Goal: Communication & Community: Participate in discussion

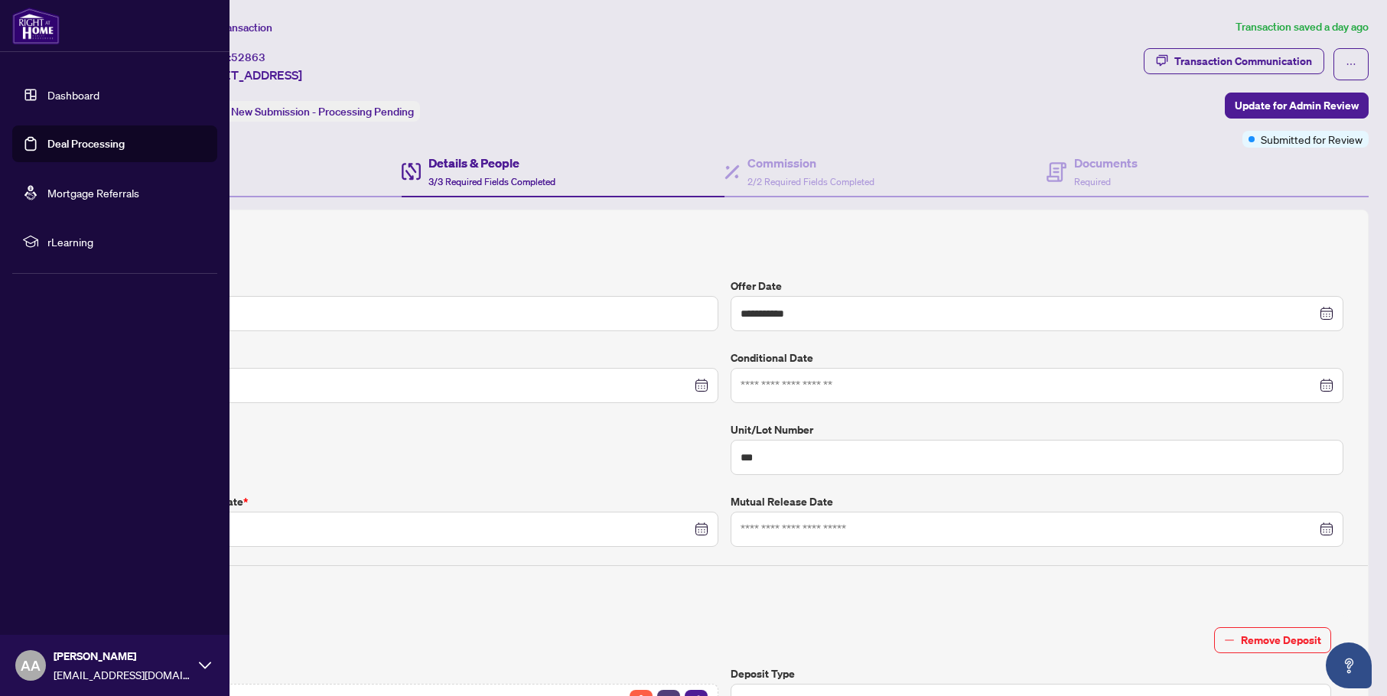
click at [56, 147] on link "Deal Processing" at bounding box center [85, 144] width 77 height 14
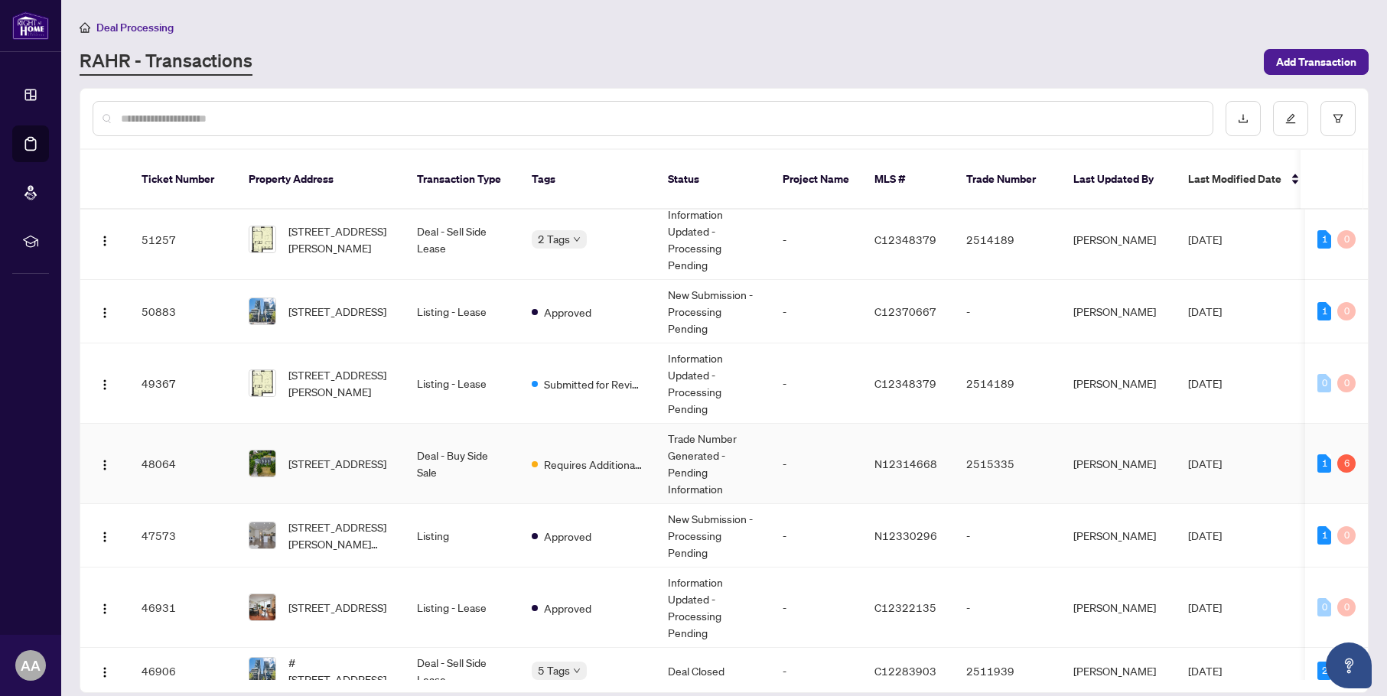
scroll to position [382, 0]
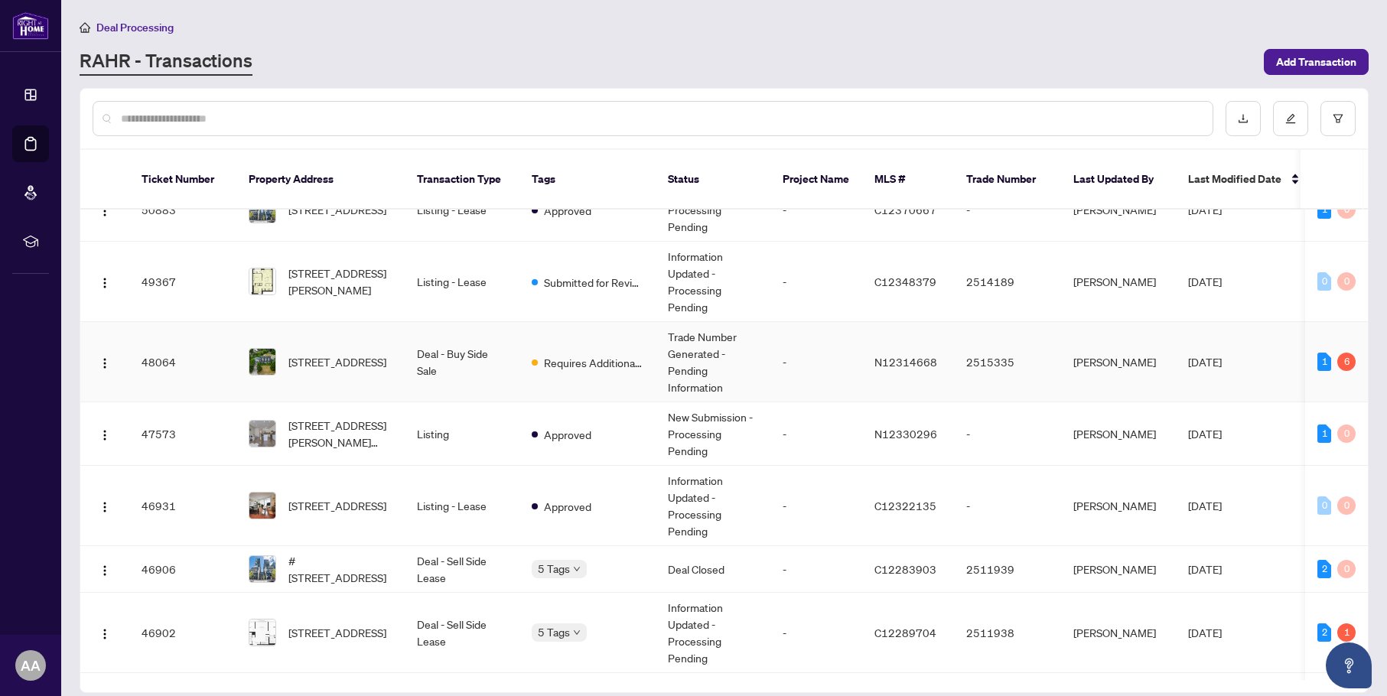
click at [479, 352] on td "Deal - Buy Side Sale" at bounding box center [462, 362] width 115 height 80
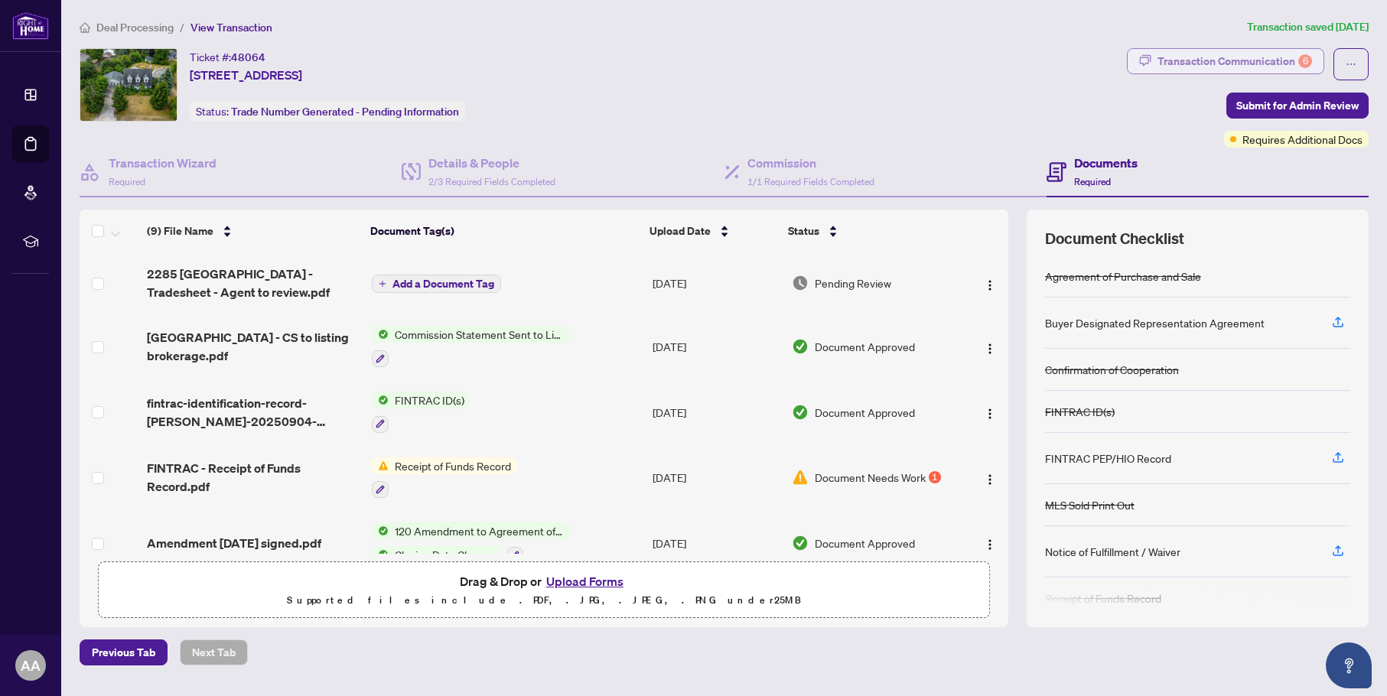
click at [1288, 57] on div "Transaction Communication 6" at bounding box center [1234, 61] width 155 height 24
type textarea "**********"
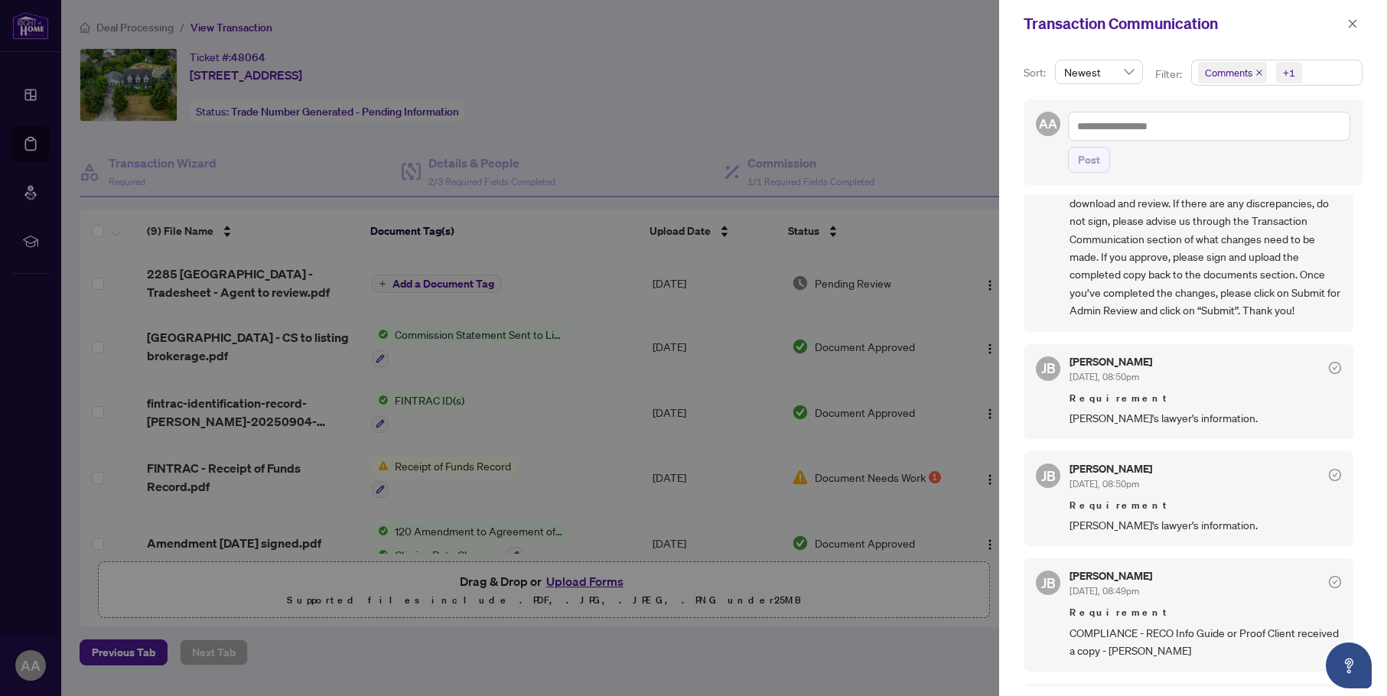
scroll to position [255, 0]
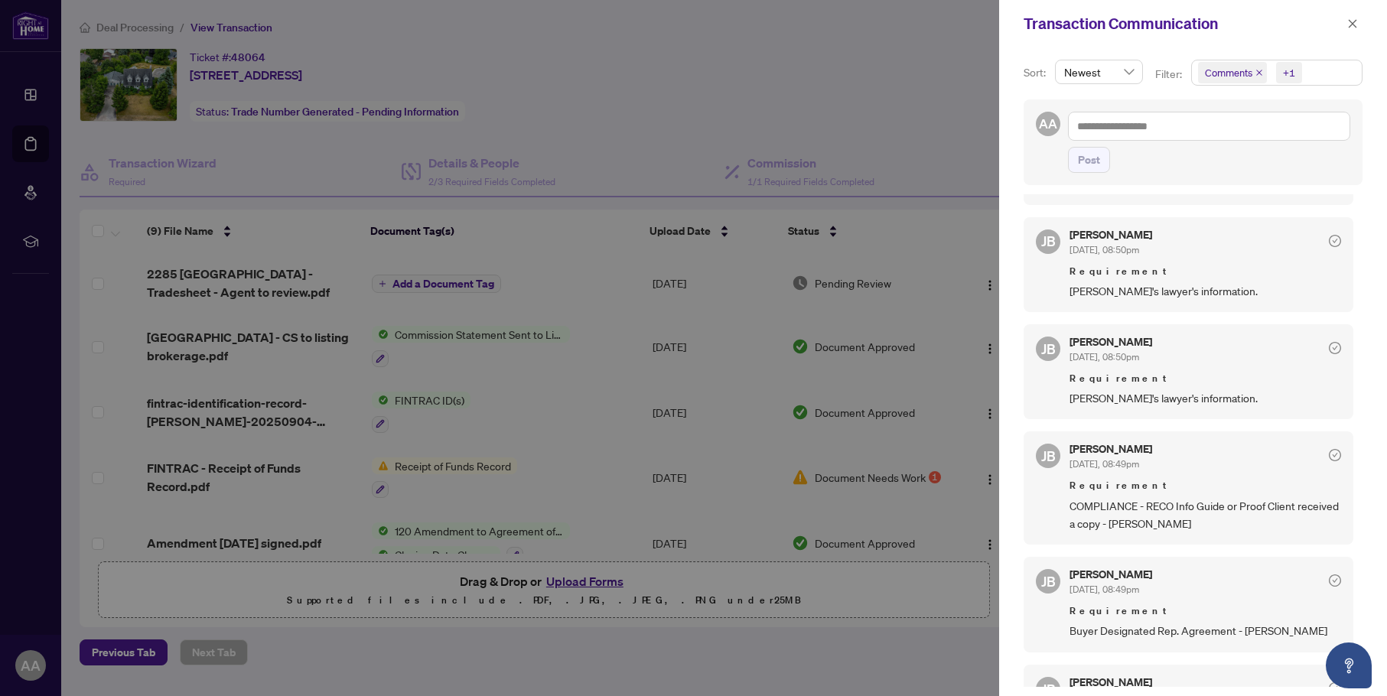
click at [1150, 175] on div "AA Post" at bounding box center [1192, 142] width 339 height 86
click at [805, 118] on div at bounding box center [693, 348] width 1387 height 696
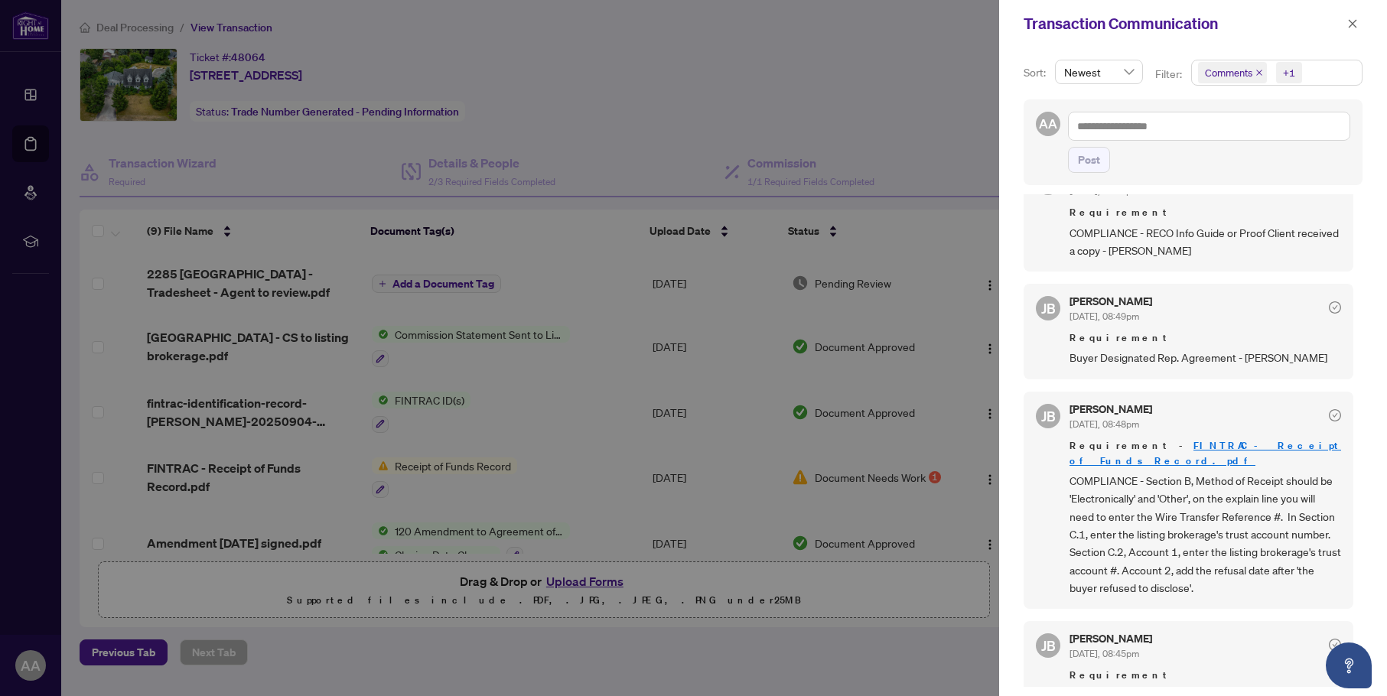
scroll to position [560, 0]
